Goal: Task Accomplishment & Management: Use online tool/utility

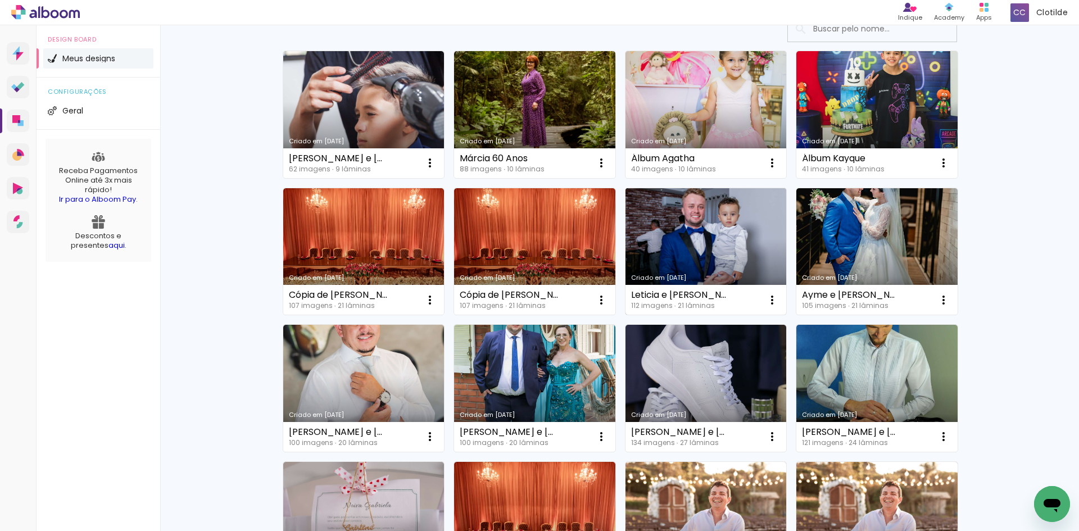
scroll to position [112, 0]
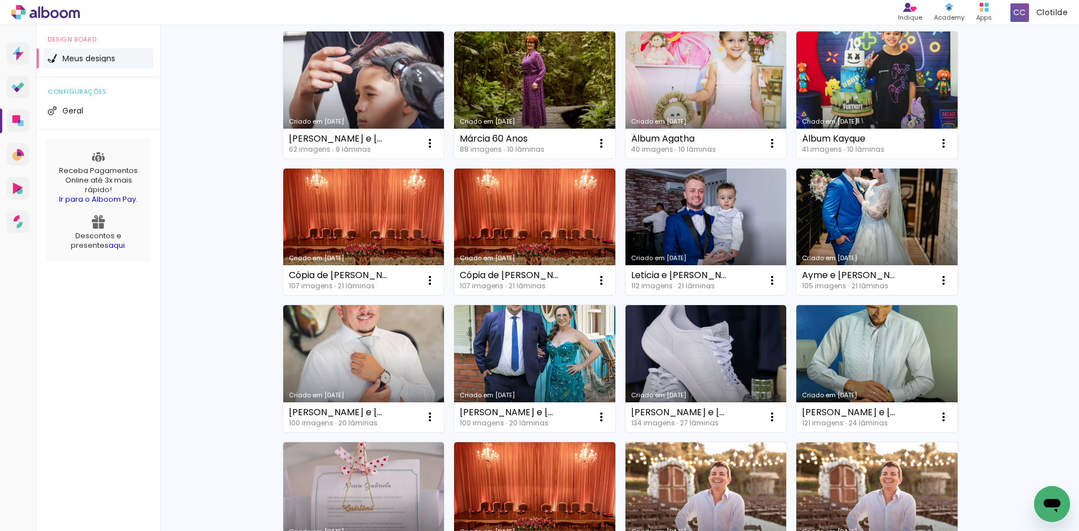
click at [831, 233] on link "Criado em [DATE]" at bounding box center [876, 232] width 161 height 127
